Goal: Find contact information: Find contact information

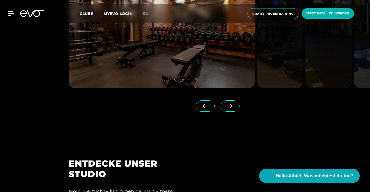
scroll to position [472, 0]
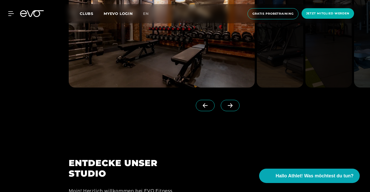
click at [233, 106] on icon at bounding box center [229, 105] width 9 height 5
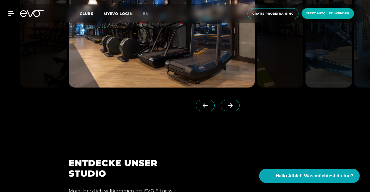
click at [233, 106] on icon at bounding box center [229, 105] width 9 height 5
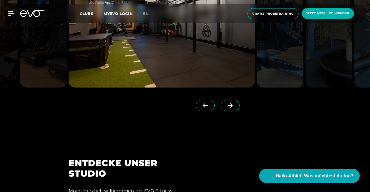
click at [217, 106] on div at bounding box center [214, 110] width 36 height 21
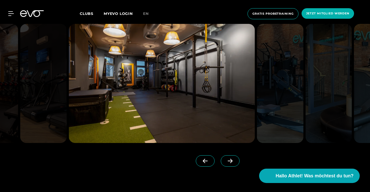
scroll to position [403, 0]
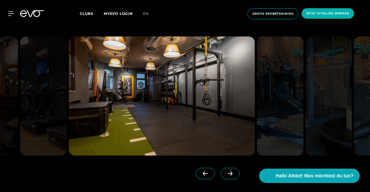
click at [228, 173] on icon at bounding box center [229, 173] width 9 height 5
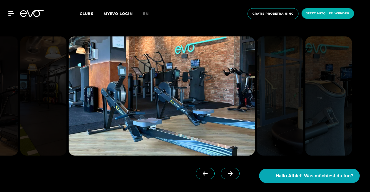
click at [233, 171] on icon at bounding box center [229, 173] width 9 height 5
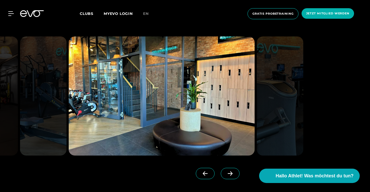
click at [233, 171] on icon at bounding box center [229, 173] width 9 height 5
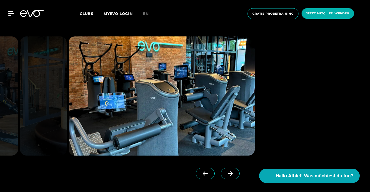
click at [233, 171] on icon at bounding box center [229, 173] width 9 height 5
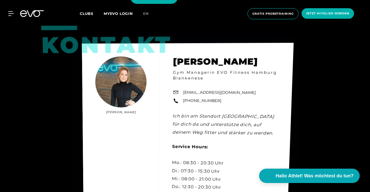
scroll to position [1356, 0]
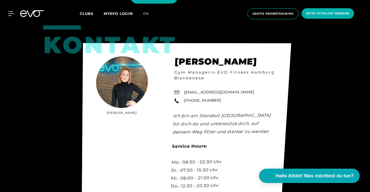
click at [143, 110] on div "Kontakt [PERSON_NAME] [PERSON_NAME] Gym Managerin EVO Fitness Hamburg Blankenes…" at bounding box center [186, 130] width 209 height 174
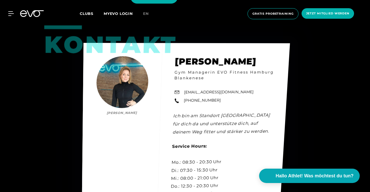
drag, startPoint x: 143, startPoint y: 110, endPoint x: 113, endPoint y: 109, distance: 29.6
click at [113, 109] on div "Kontakt [PERSON_NAME] [PERSON_NAME] Gym Managerin EVO Fitness Hamburg Blankenes…" at bounding box center [186, 131] width 208 height 176
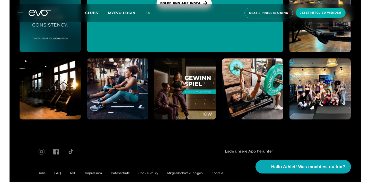
scroll to position [1986, 0]
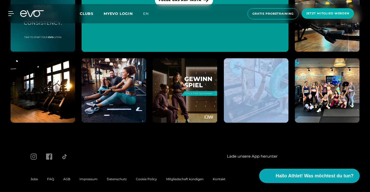
drag, startPoint x: 202, startPoint y: 132, endPoint x: 244, endPoint y: 119, distance: 44.5
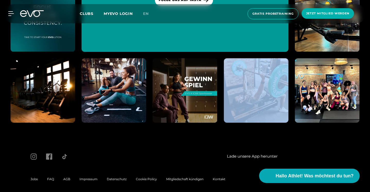
click at [321, 97] on img at bounding box center [326, 90] width 71 height 71
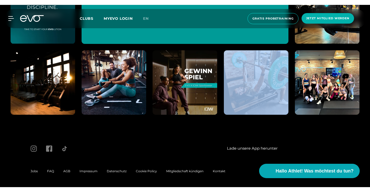
scroll to position [1985, 0]
